Goal: Check status: Check status

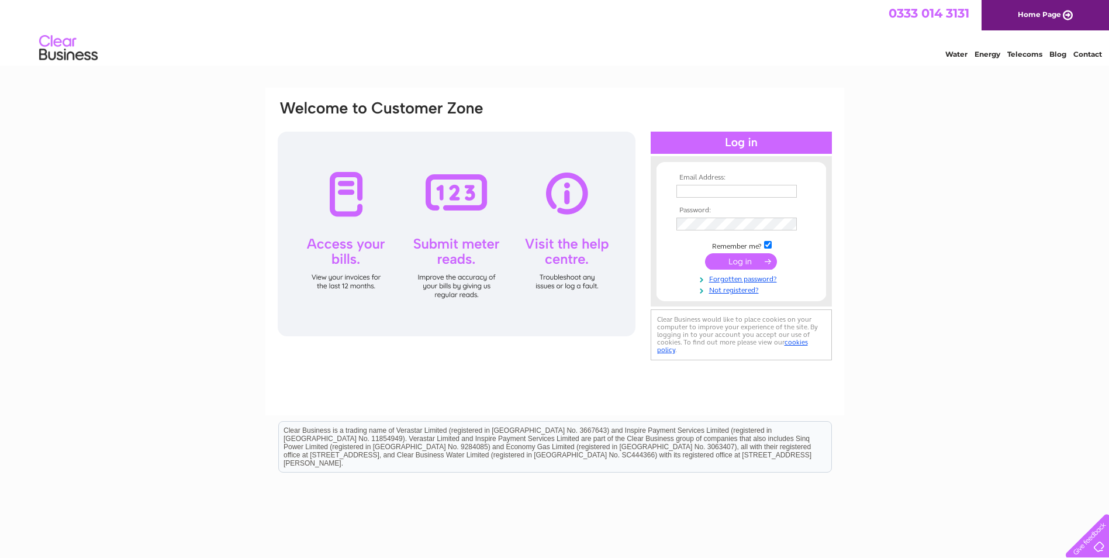
type input "[PERSON_NAME][EMAIL_ADDRESS][DOMAIN_NAME]"
click at [735, 262] on input "submit" at bounding box center [741, 261] width 72 height 16
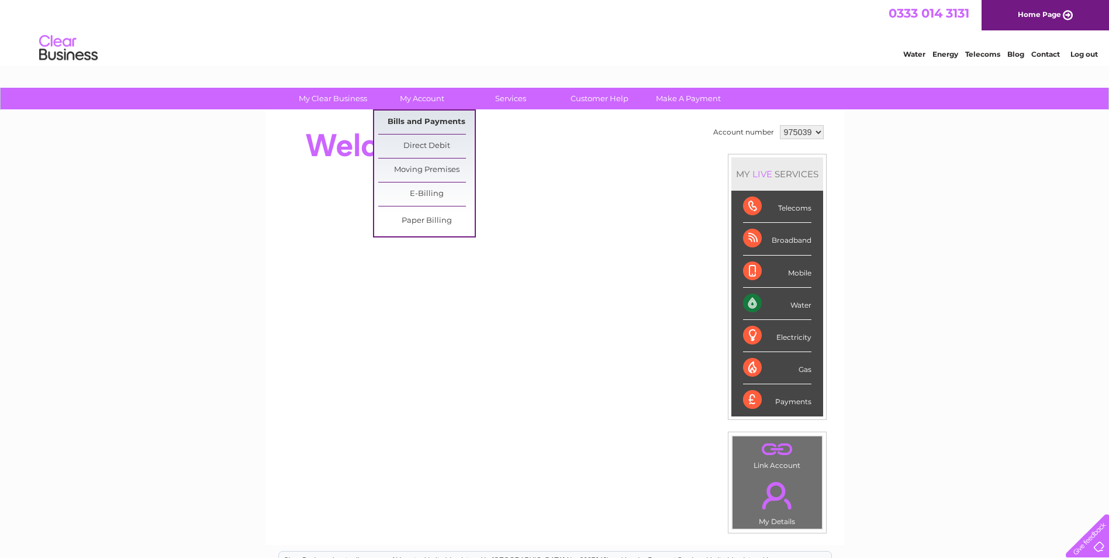
click at [420, 132] on link "Bills and Payments" at bounding box center [426, 122] width 96 height 23
click at [432, 119] on link "Bills and Payments" at bounding box center [426, 122] width 96 height 23
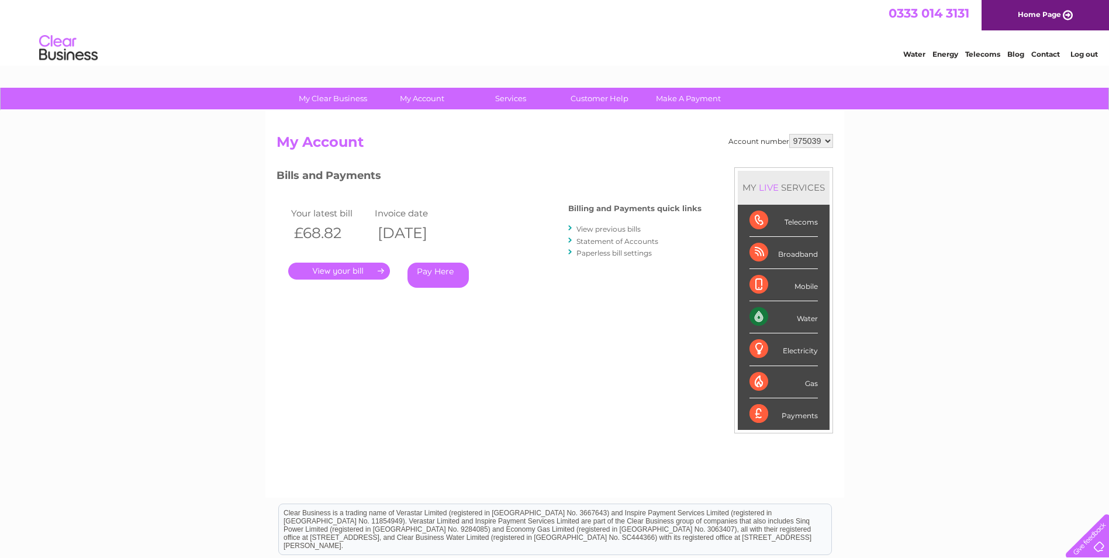
click at [382, 270] on link "." at bounding box center [339, 271] width 102 height 17
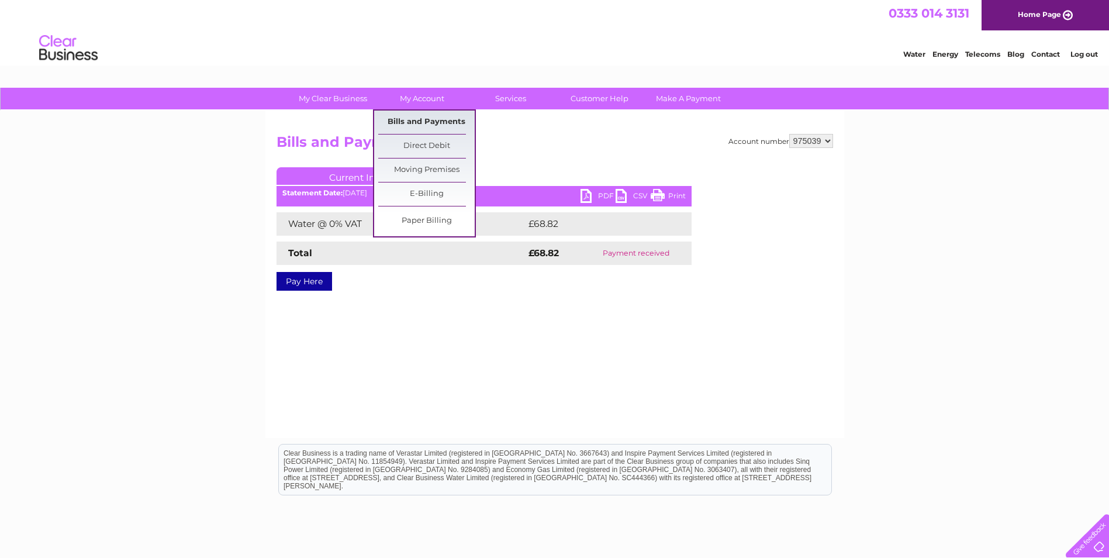
click at [416, 122] on link "Bills and Payments" at bounding box center [426, 122] width 96 height 23
click at [422, 119] on link "Bills and Payments" at bounding box center [426, 122] width 96 height 23
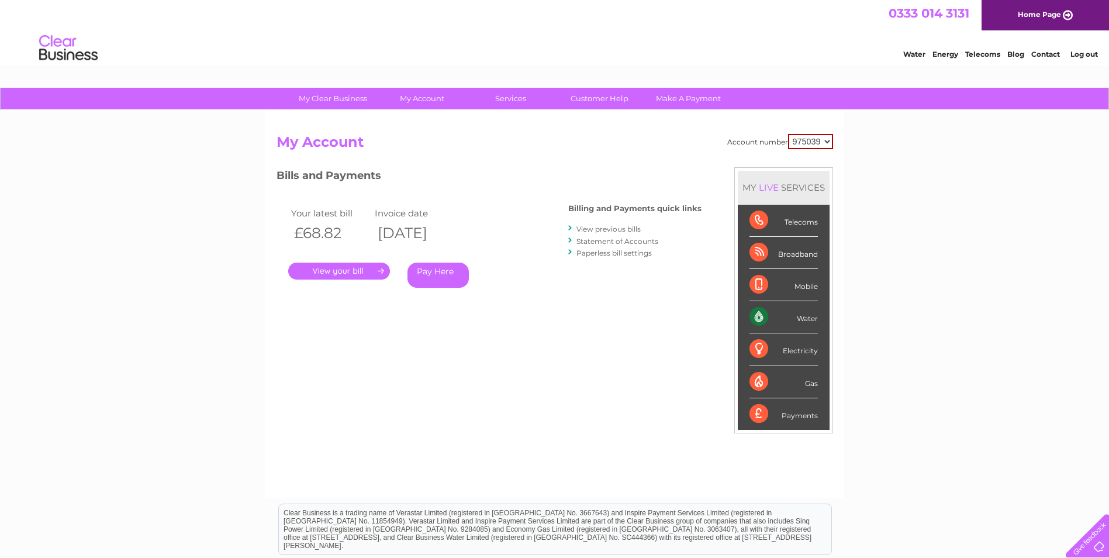
click at [592, 227] on link "View previous bills" at bounding box center [609, 229] width 64 height 9
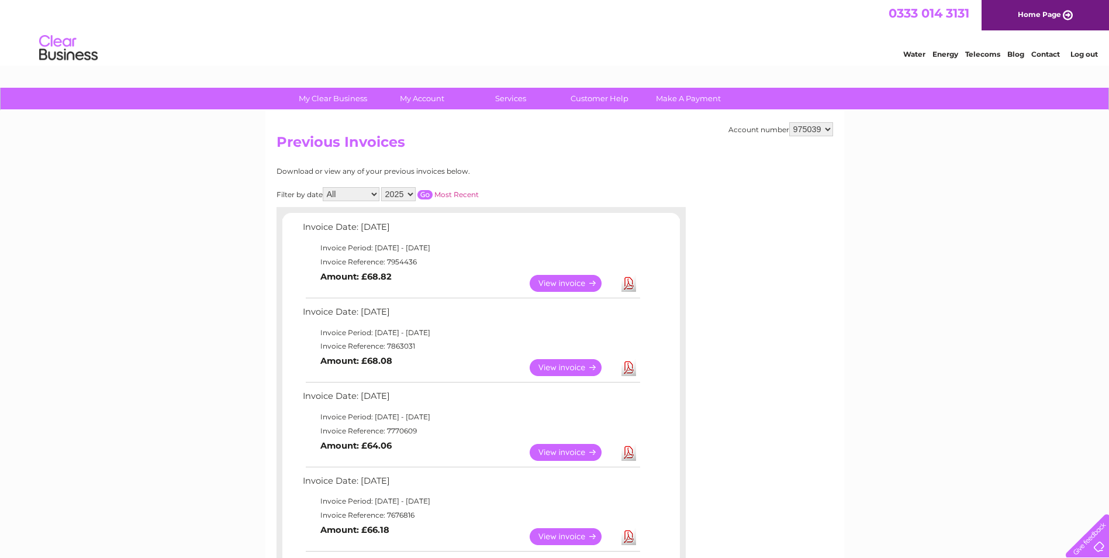
click at [402, 263] on td "Invoice Reference: 7954436" at bounding box center [471, 262] width 342 height 14
copy td "7954436"
